Goal: Task Accomplishment & Management: Use online tool/utility

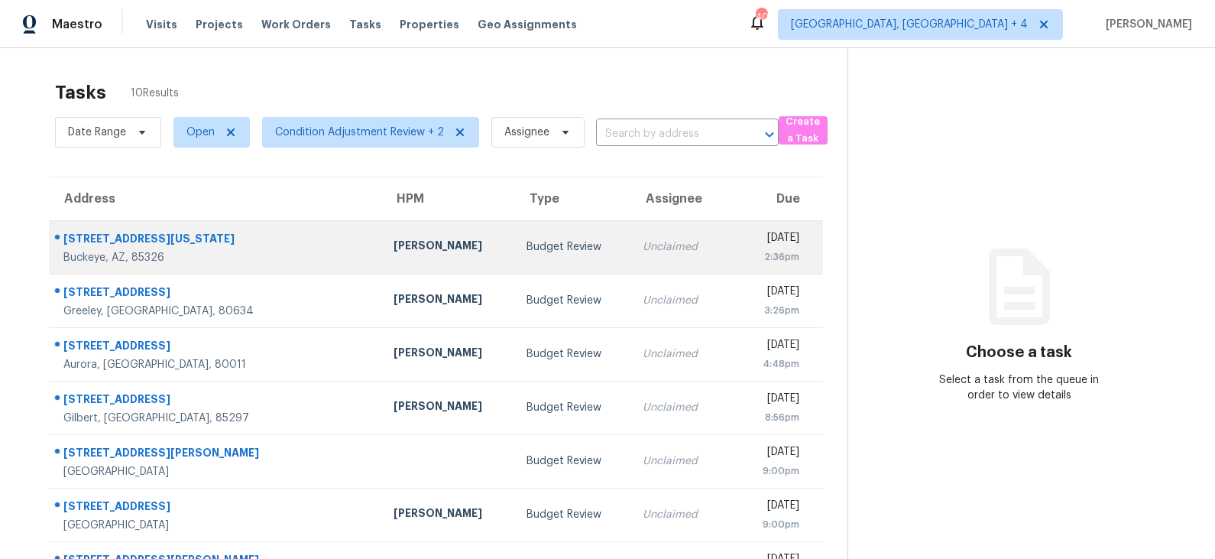
click at [527, 251] on div "Budget Review" at bounding box center [573, 246] width 92 height 15
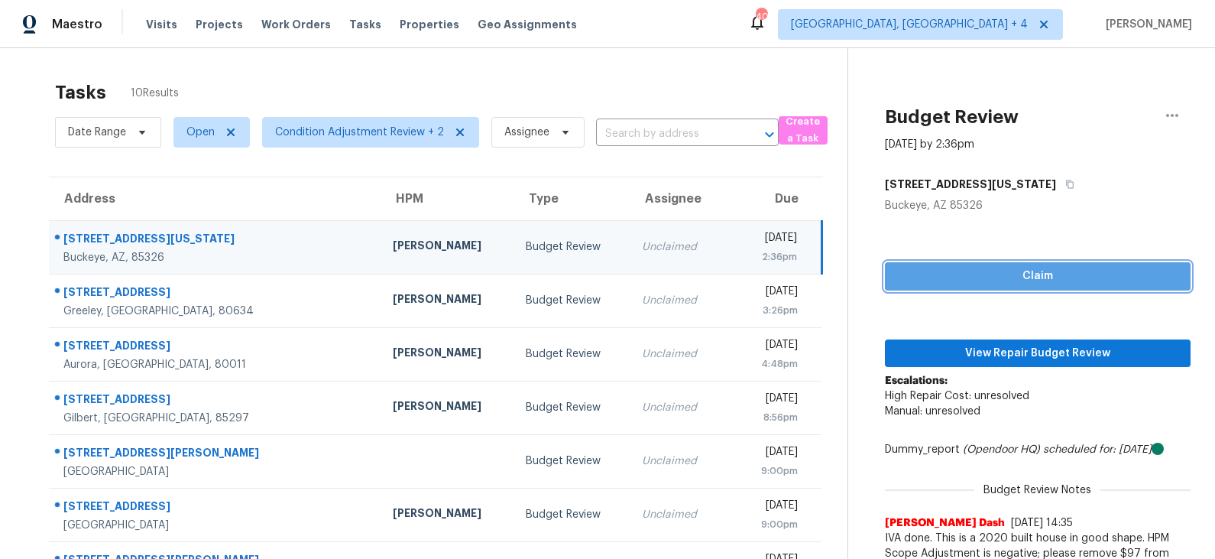
click at [1013, 274] on span "Claim" at bounding box center [1037, 276] width 281 height 19
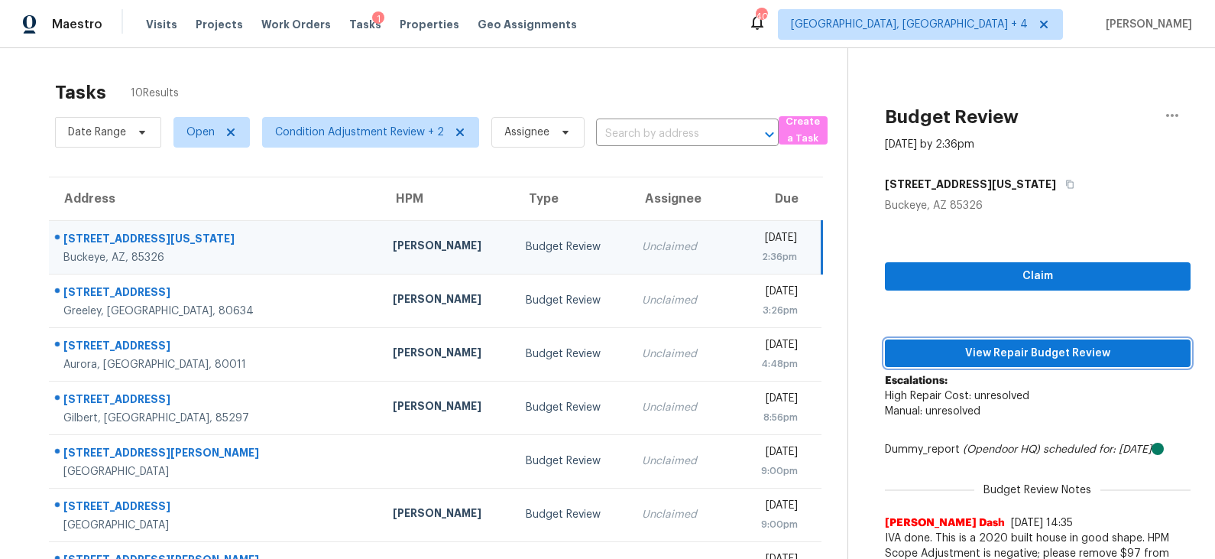
click at [1013, 353] on span "View Repair Budget Review" at bounding box center [1037, 353] width 281 height 19
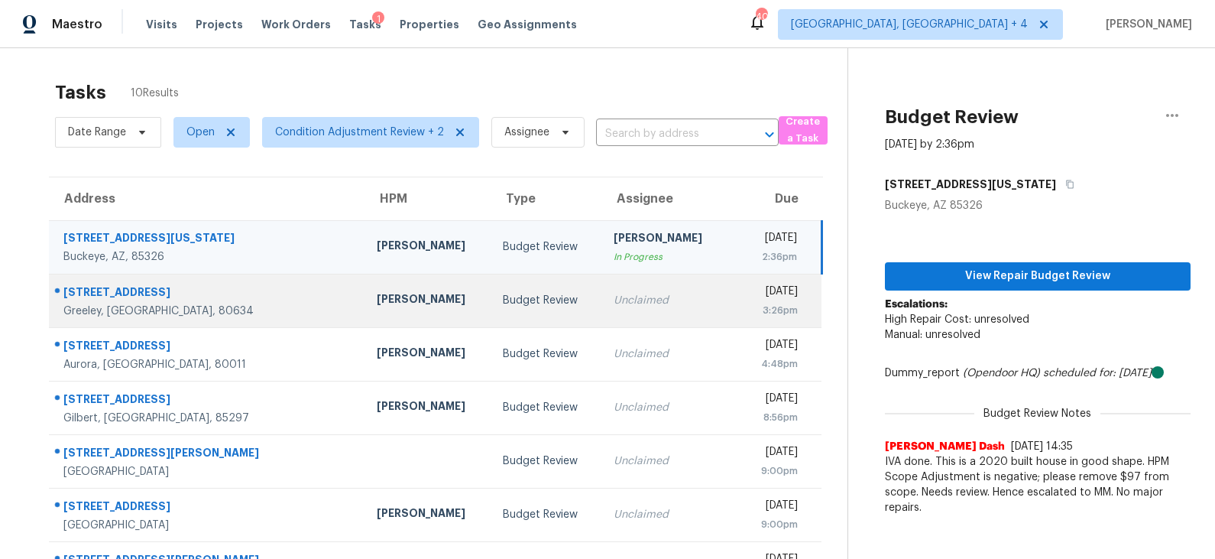
click at [503, 301] on div "Budget Review" at bounding box center [546, 300] width 86 height 15
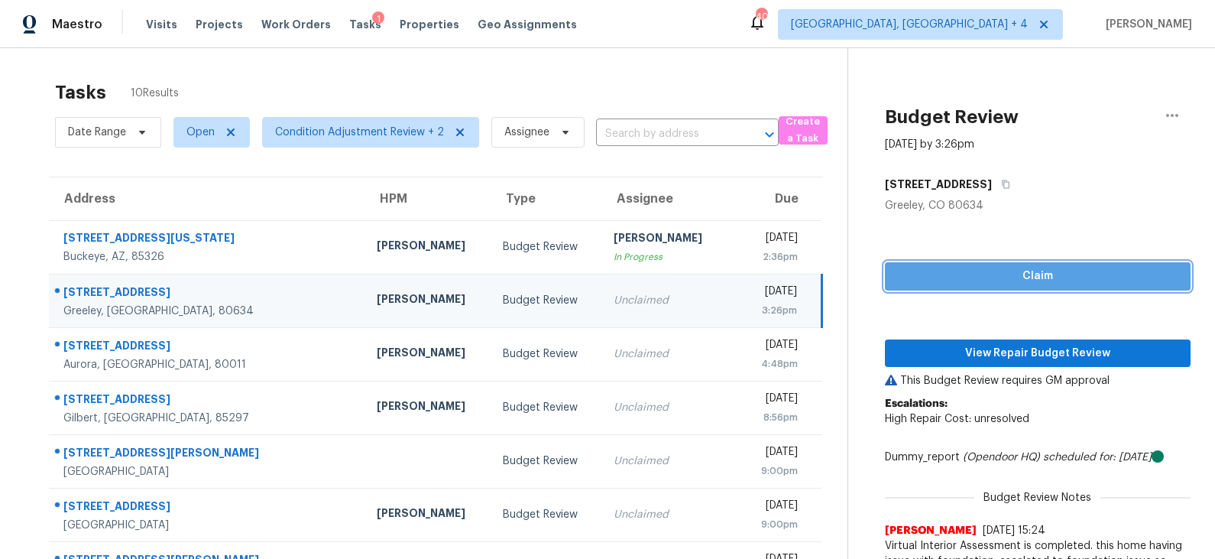
click at [1026, 284] on span "Claim" at bounding box center [1037, 276] width 281 height 19
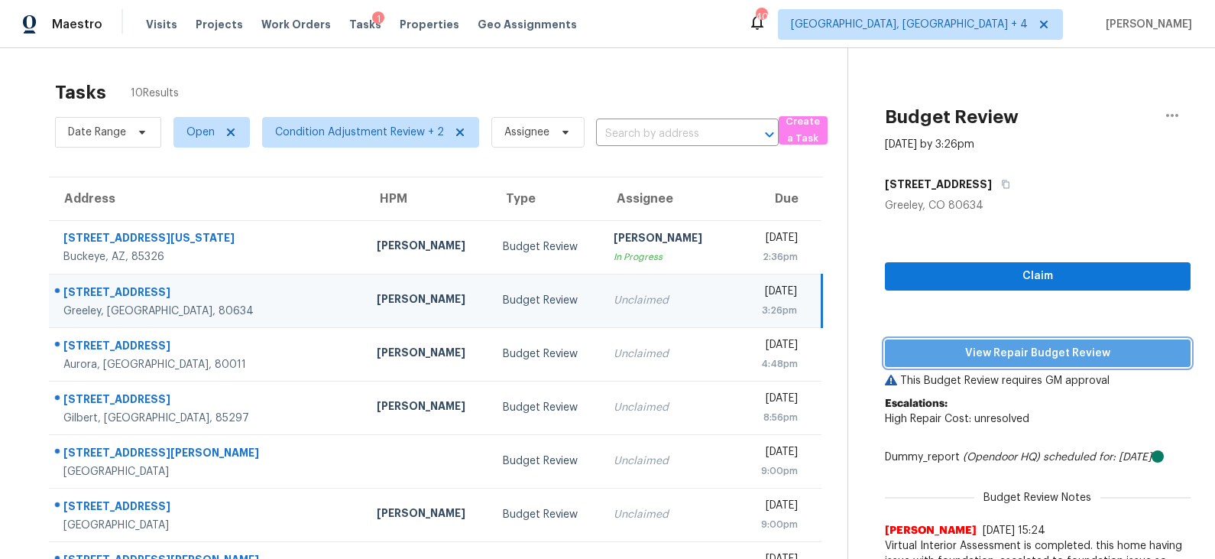
click at [984, 354] on span "View Repair Budget Review" at bounding box center [1037, 353] width 281 height 19
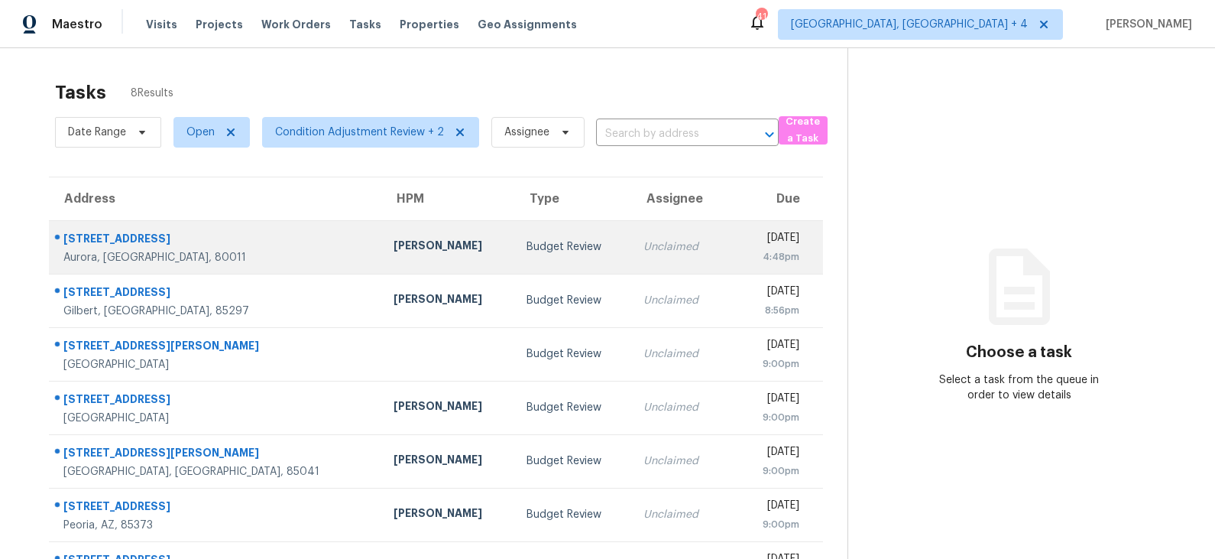
click at [527, 245] on div "Budget Review" at bounding box center [573, 246] width 92 height 15
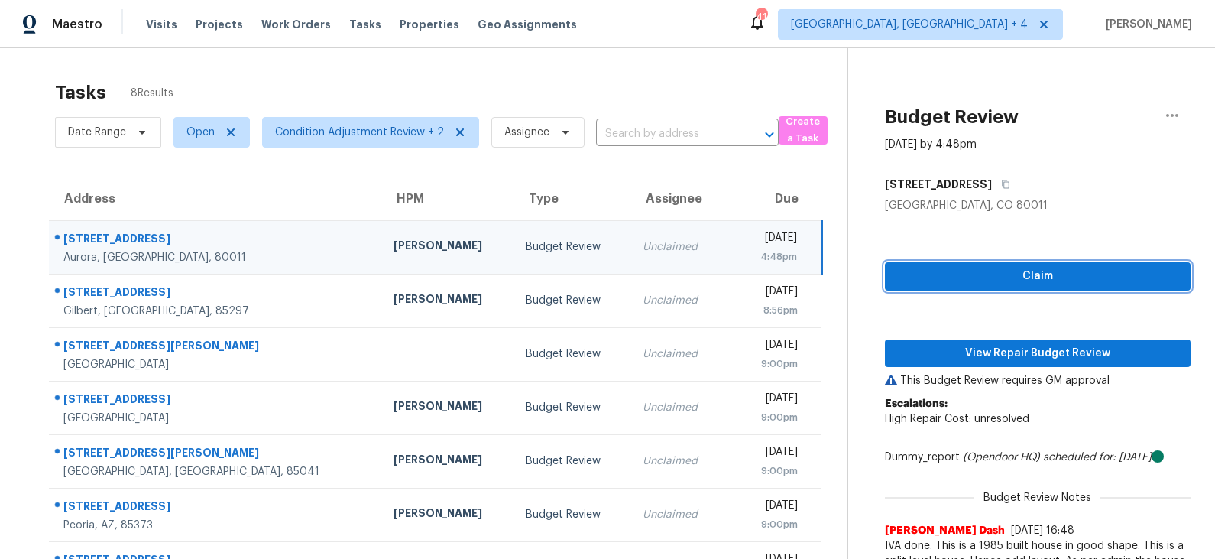
click at [1015, 280] on span "Claim" at bounding box center [1037, 276] width 281 height 19
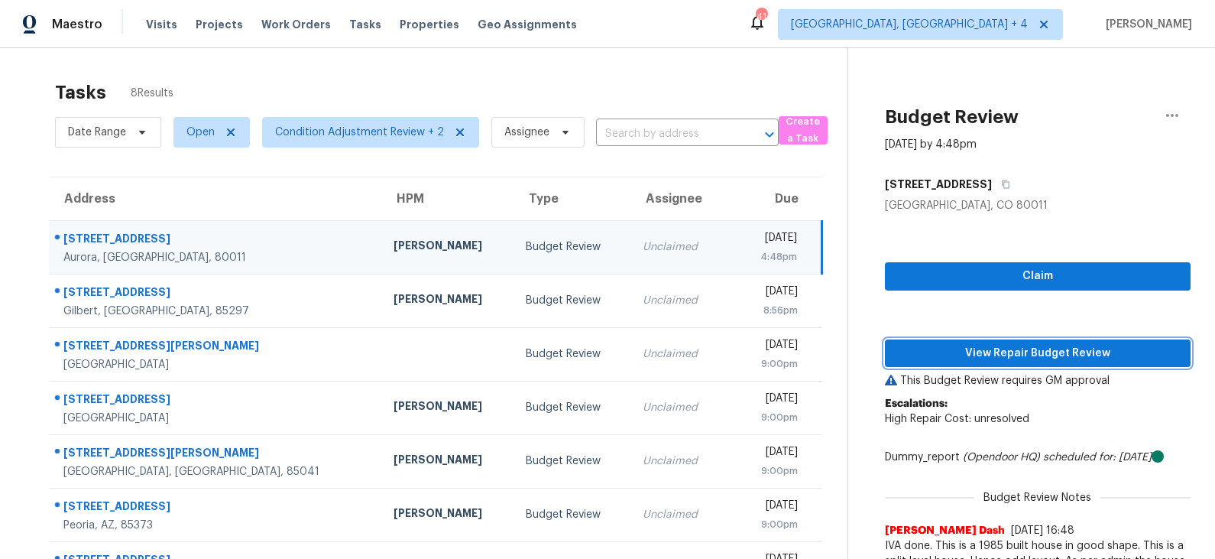
click at [1017, 353] on span "View Repair Budget Review" at bounding box center [1037, 353] width 281 height 19
